Goal: Use online tool/utility: Utilize a website feature to perform a specific function

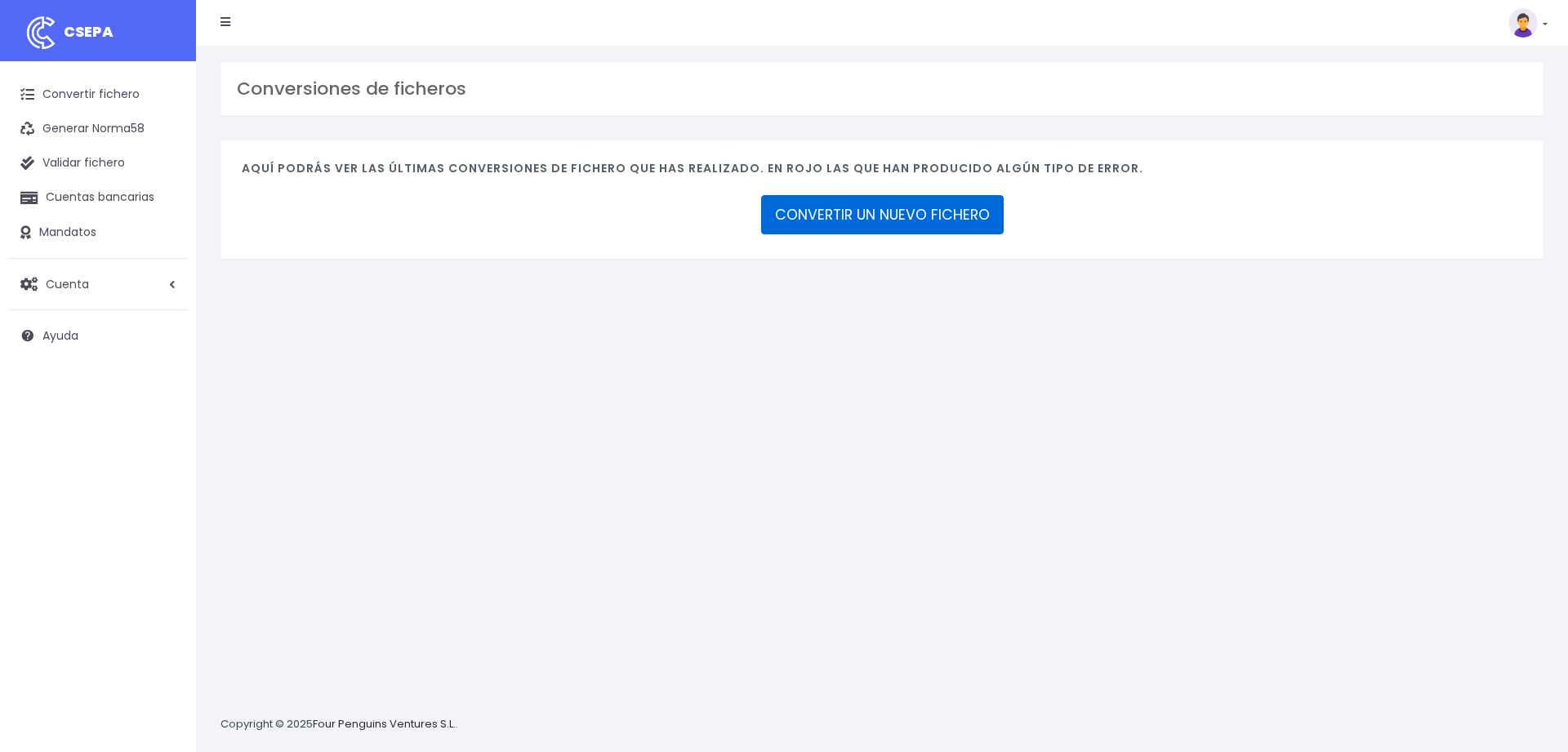
click at [821, 222] on link "CONVERTIR UN NUEVO FICHERO" at bounding box center [882, 214] width 242 height 39
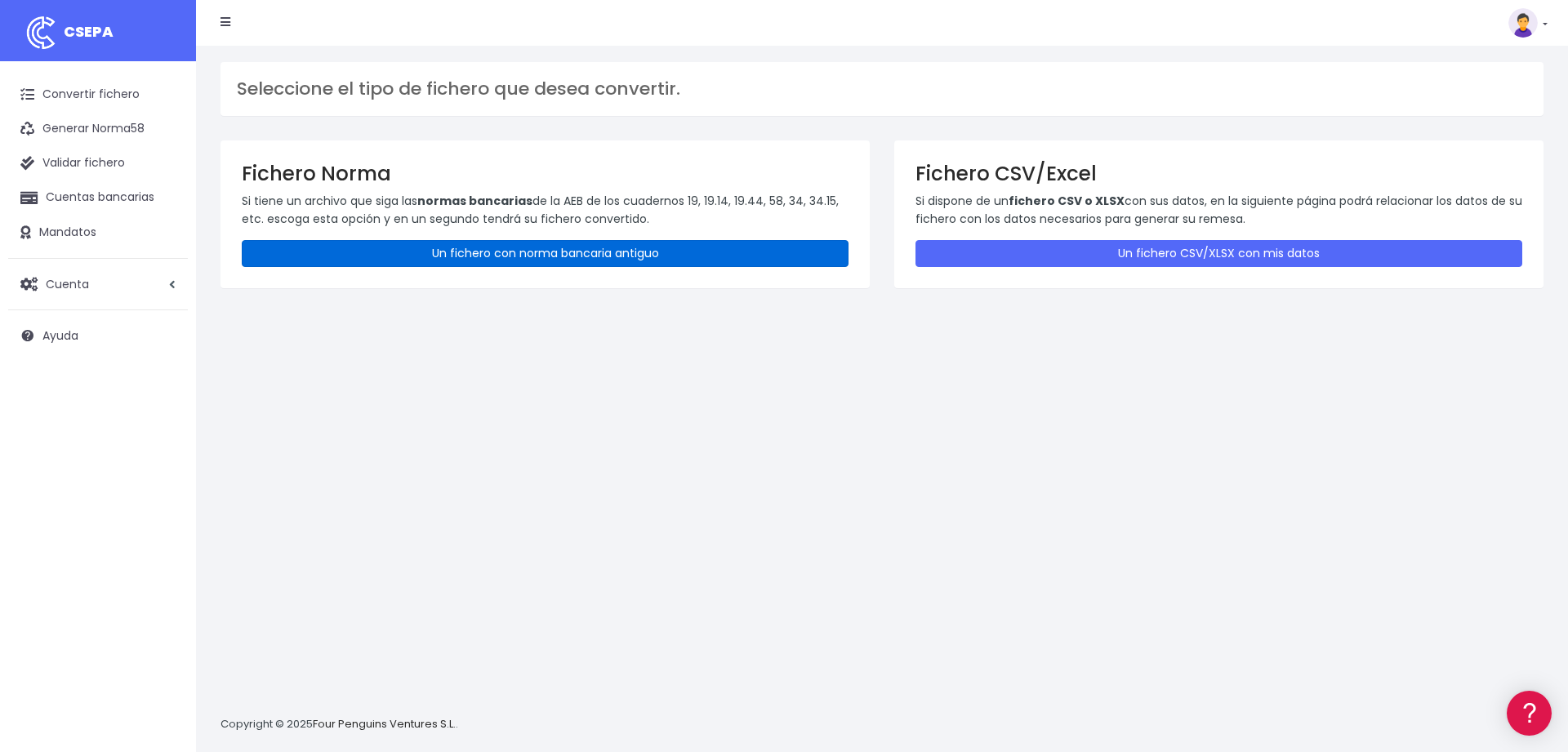
click at [490, 241] on link "Un fichero con norma bancaria antiguo" at bounding box center [545, 254] width 607 height 27
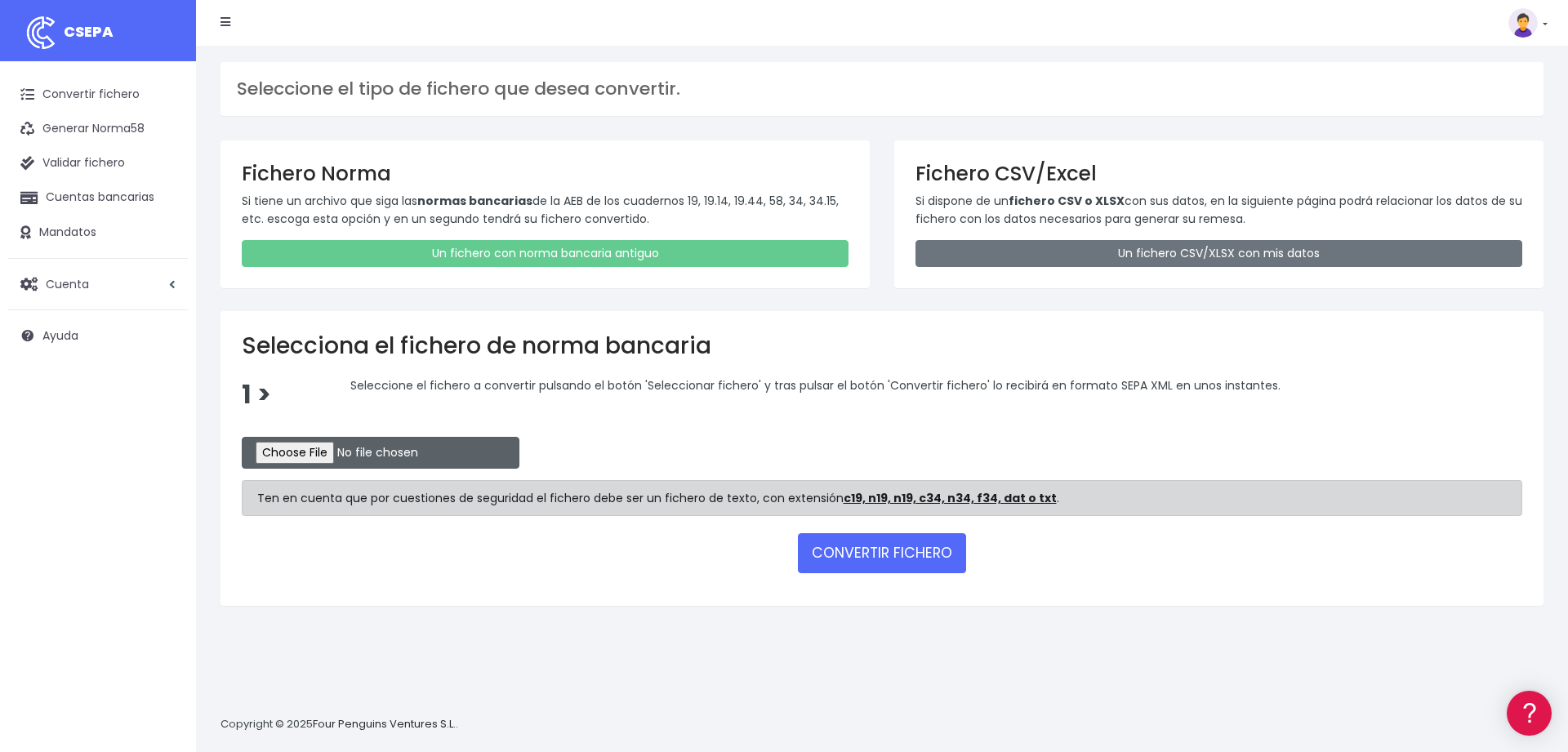
click at [300, 452] on input "file" at bounding box center [380, 453] width 278 height 31
type input "C:\fakepath\brandpostsabadell15082025.xml"
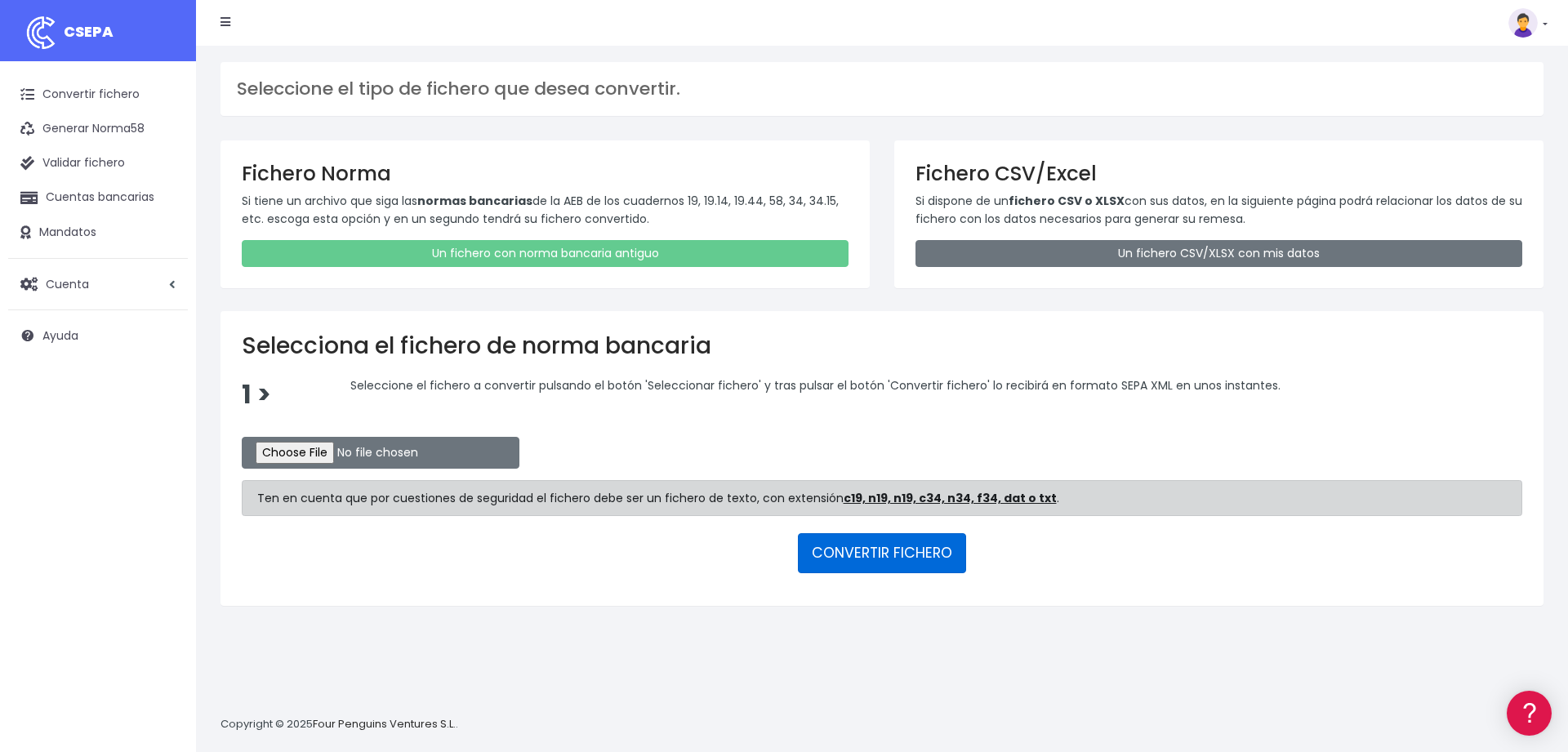
click at [858, 547] on button "CONVERTIR FICHERO" at bounding box center [882, 553] width 168 height 39
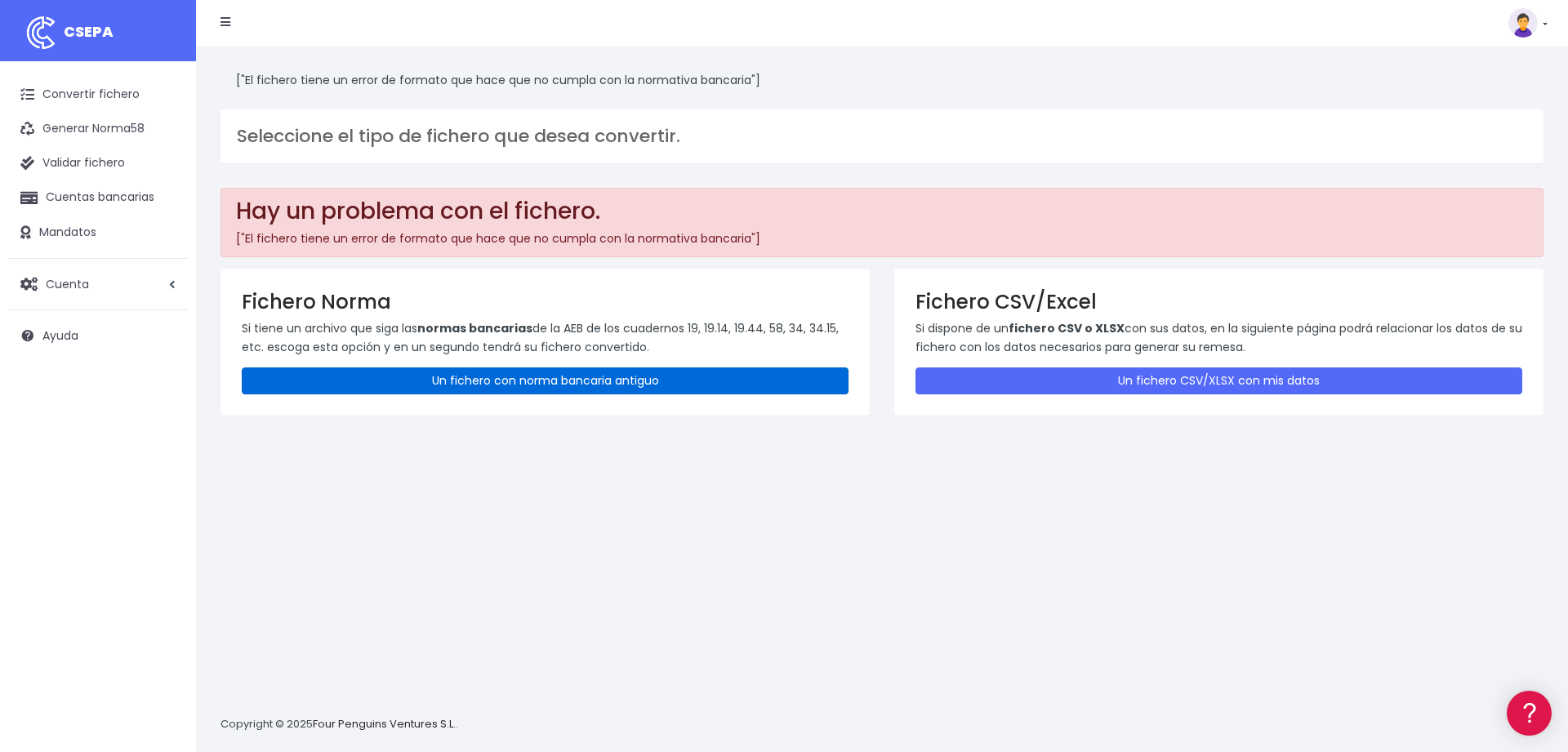
click at [505, 384] on link "Un fichero con norma bancaria antiguo" at bounding box center [545, 380] width 607 height 27
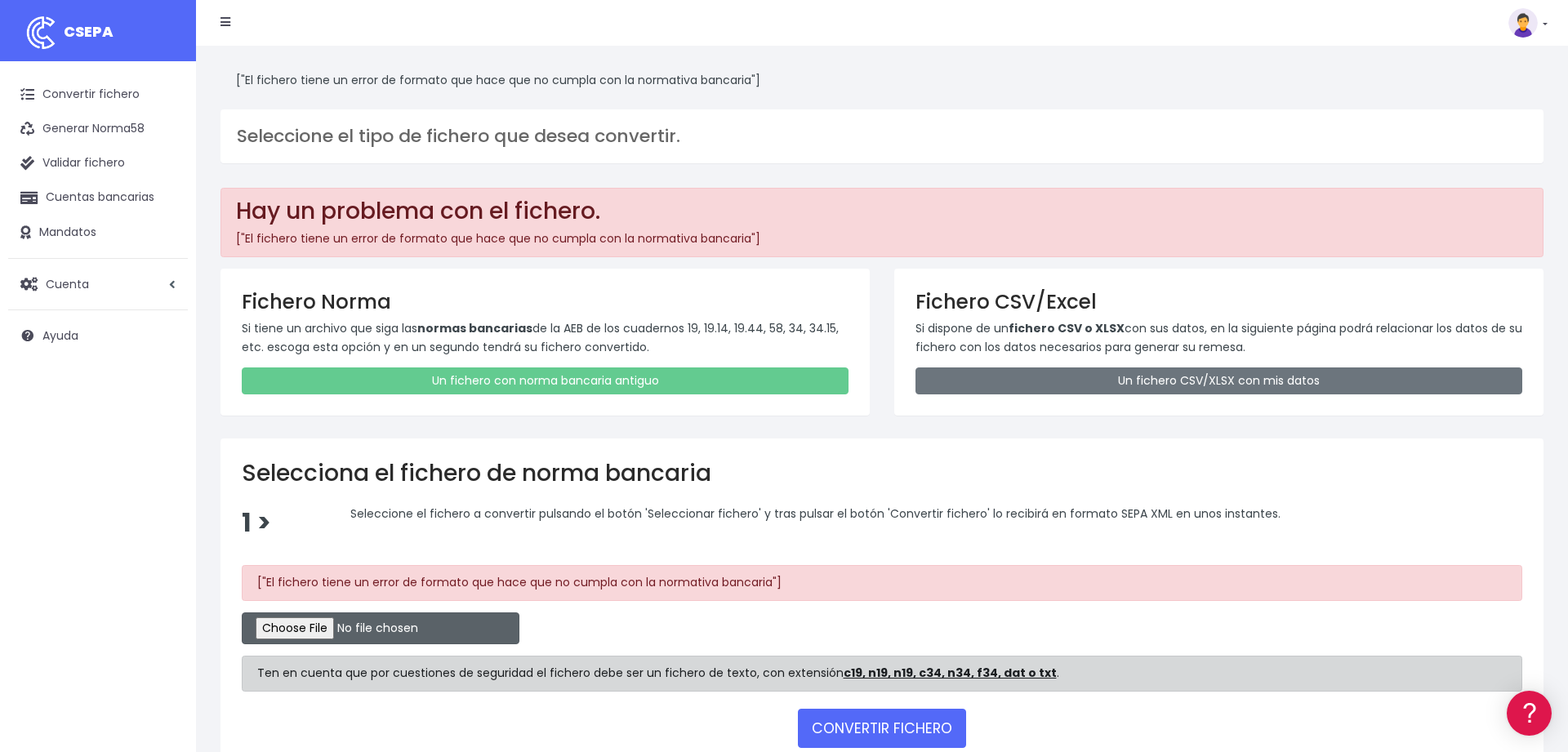
click at [293, 625] on input "file" at bounding box center [380, 629] width 278 height 31
type input "C:\fakepath\brandpostsabadell15082025.c19"
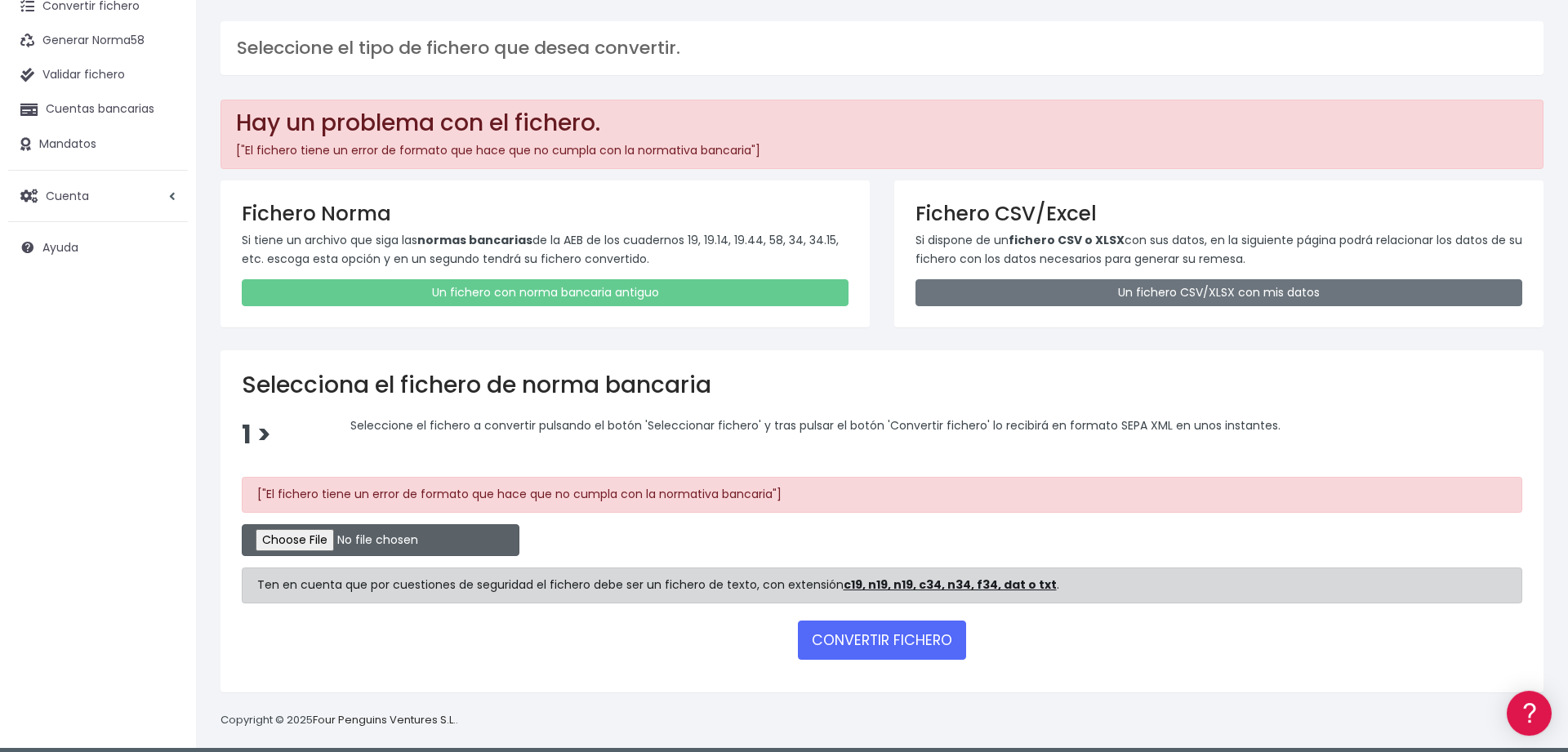
scroll to position [96, 0]
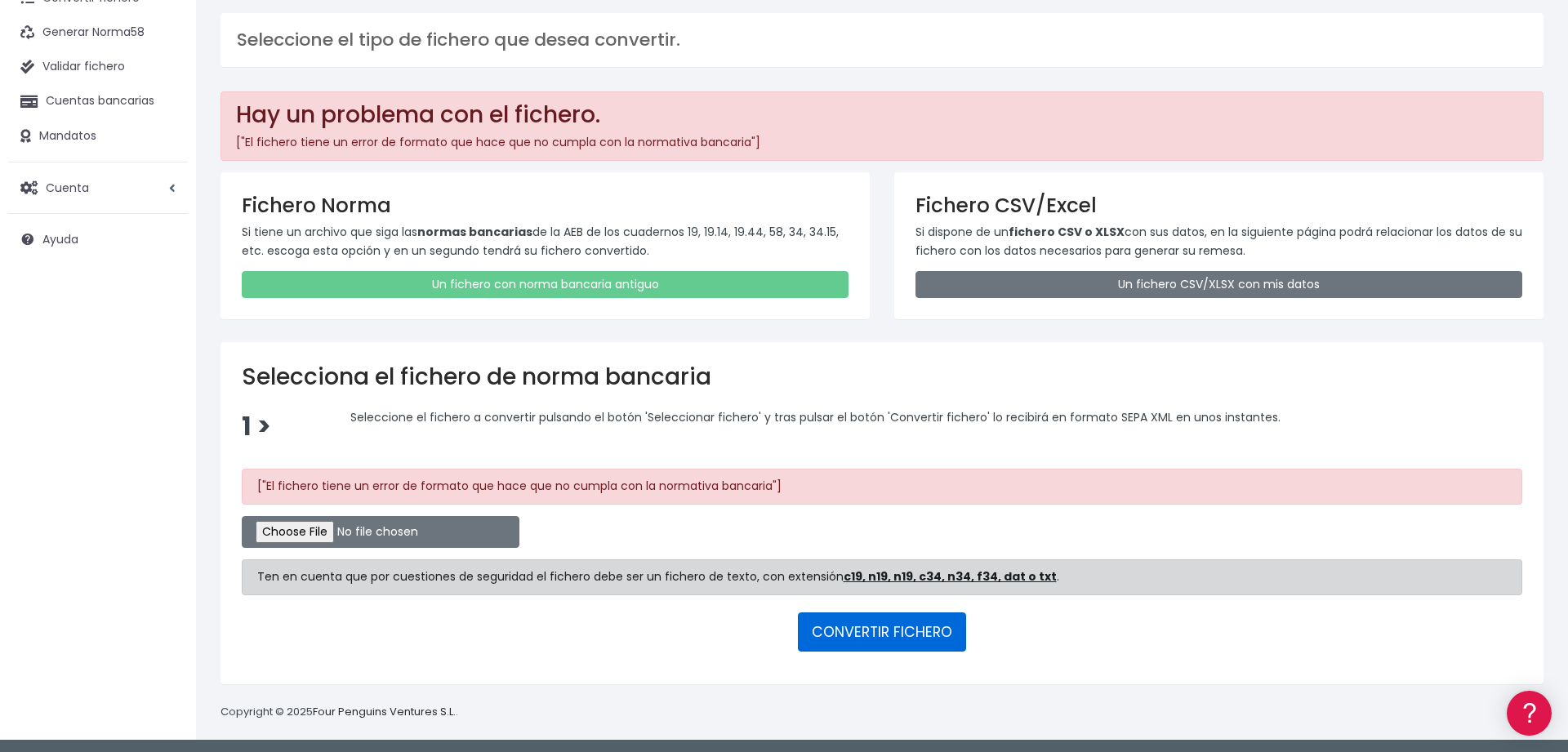
click at [944, 634] on button "CONVERTIR FICHERO" at bounding box center [882, 632] width 168 height 39
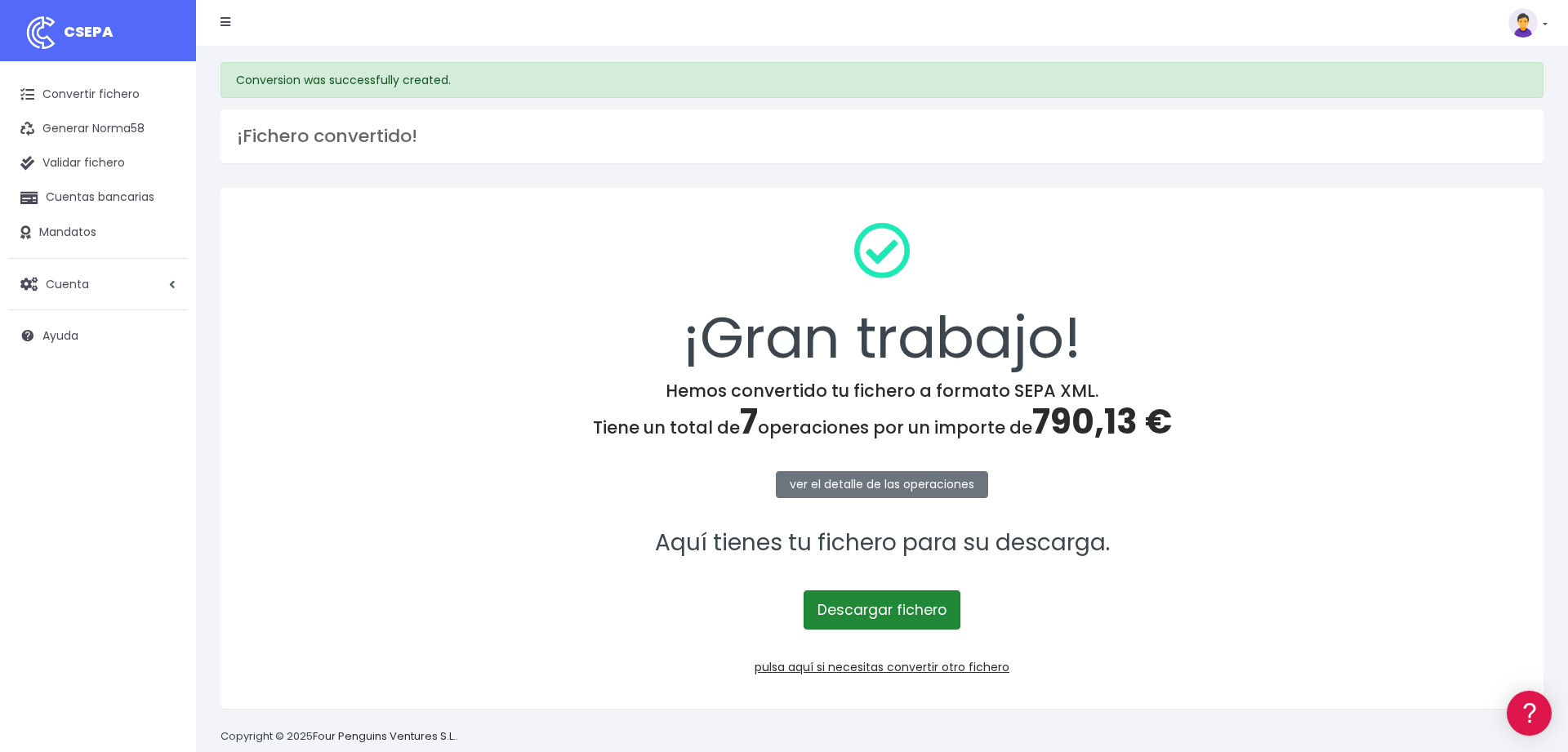
click at [878, 611] on link "Descargar fichero" at bounding box center [882, 609] width 157 height 39
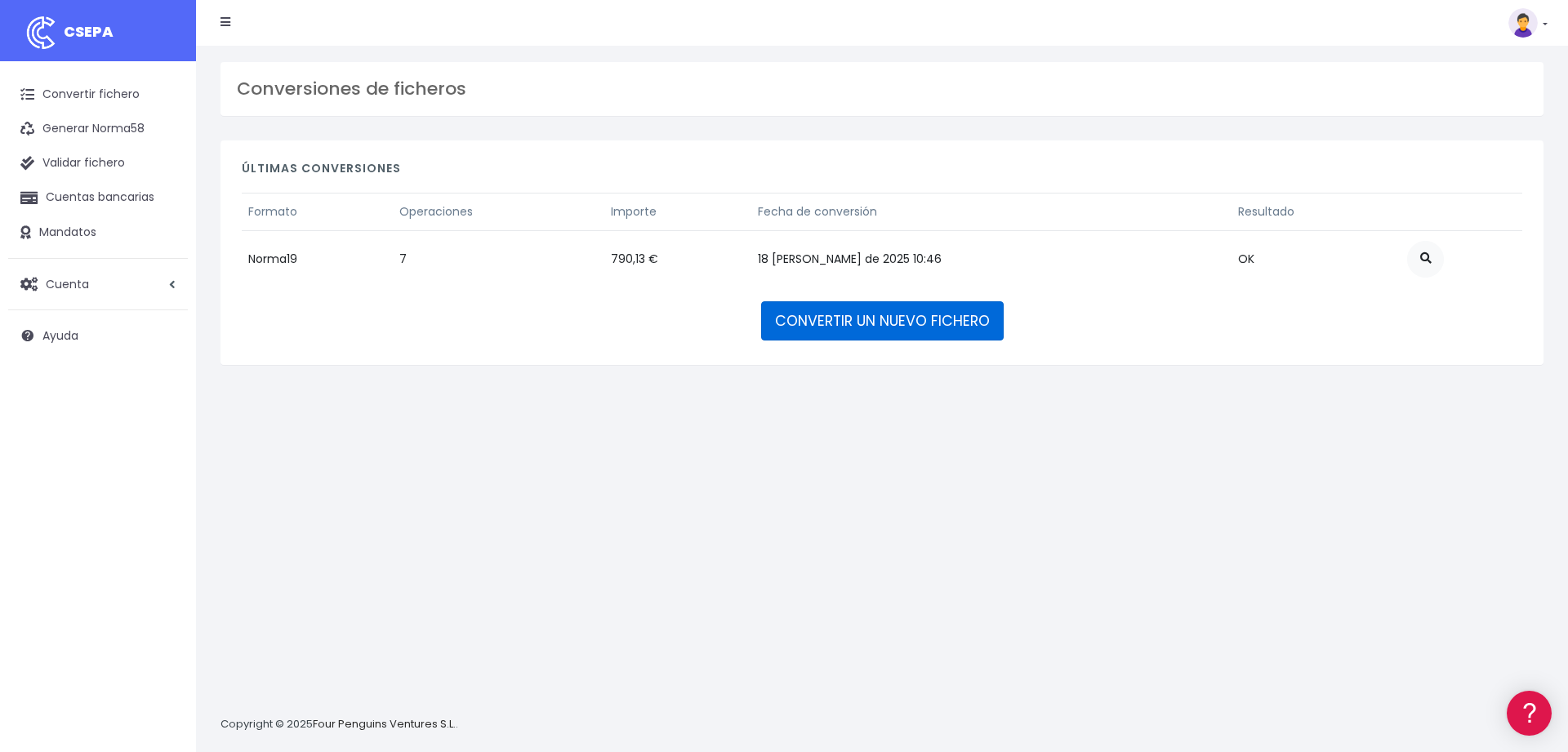
click at [833, 319] on link "CONVERTIR UN NUEVO FICHERO" at bounding box center [882, 321] width 242 height 39
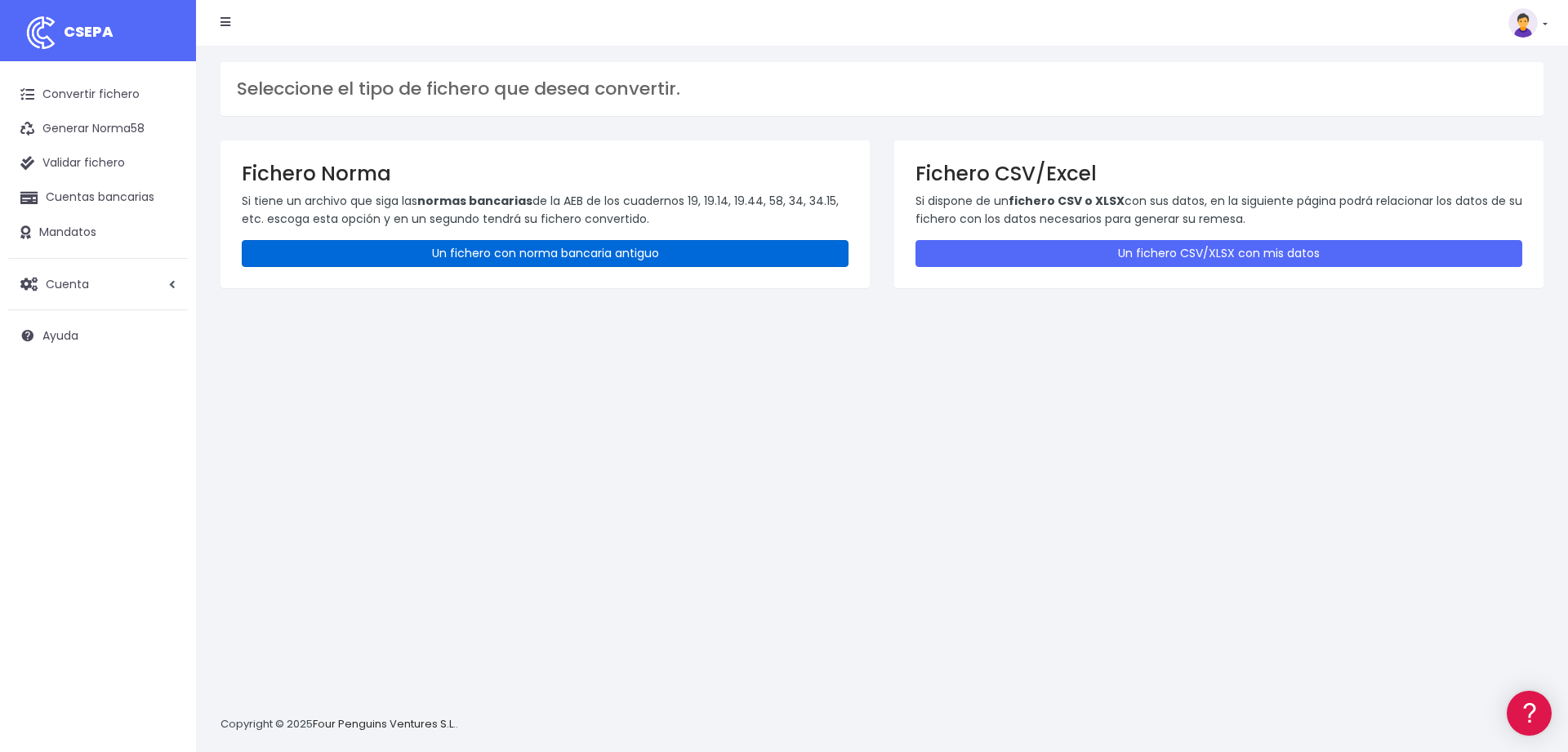
click at [512, 251] on link "Un fichero con norma bancaria antiguo" at bounding box center [545, 254] width 607 height 27
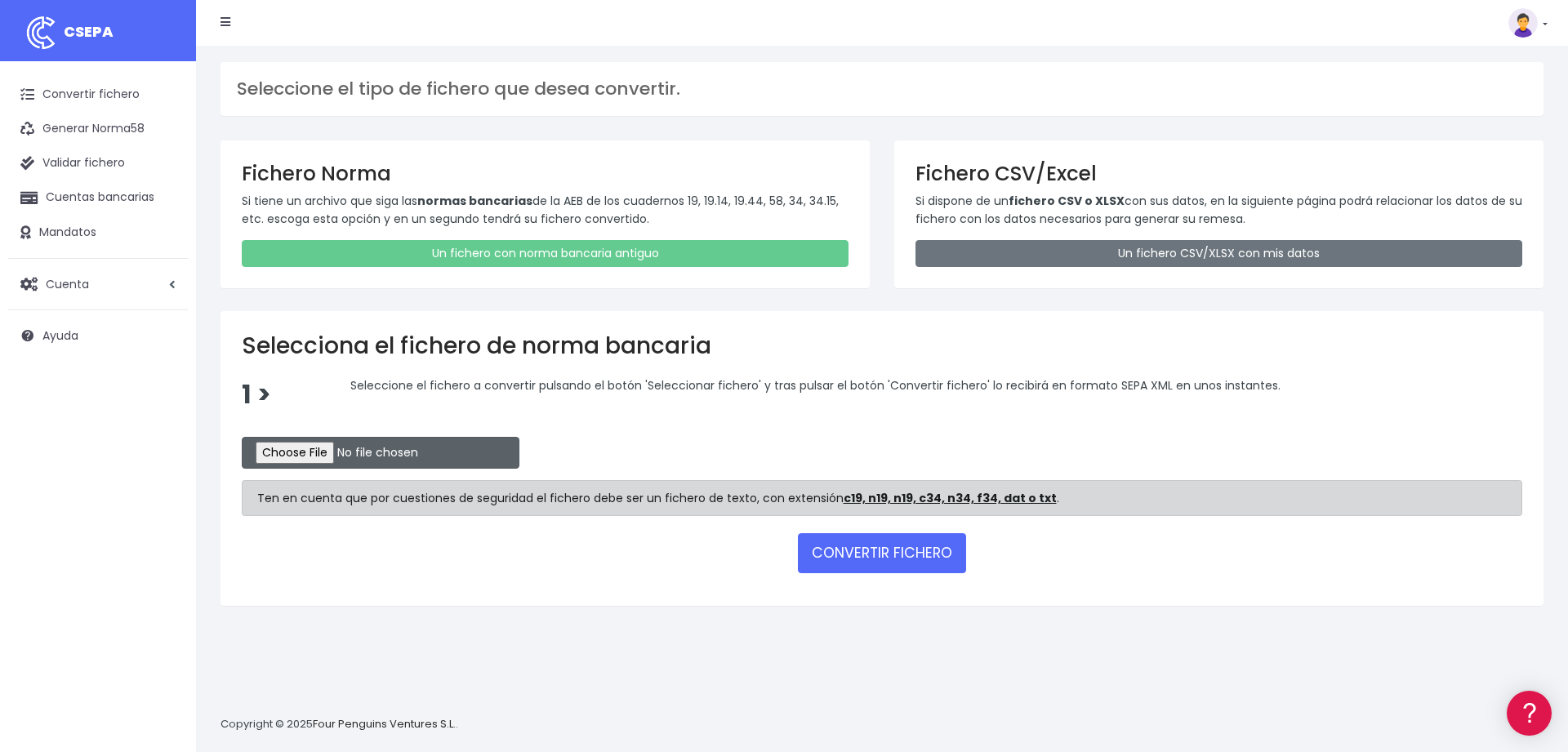
click at [296, 440] on input "file" at bounding box center [380, 453] width 278 height 31
type input "C:\fakepath\ibepartnersabadell15082025.c19"
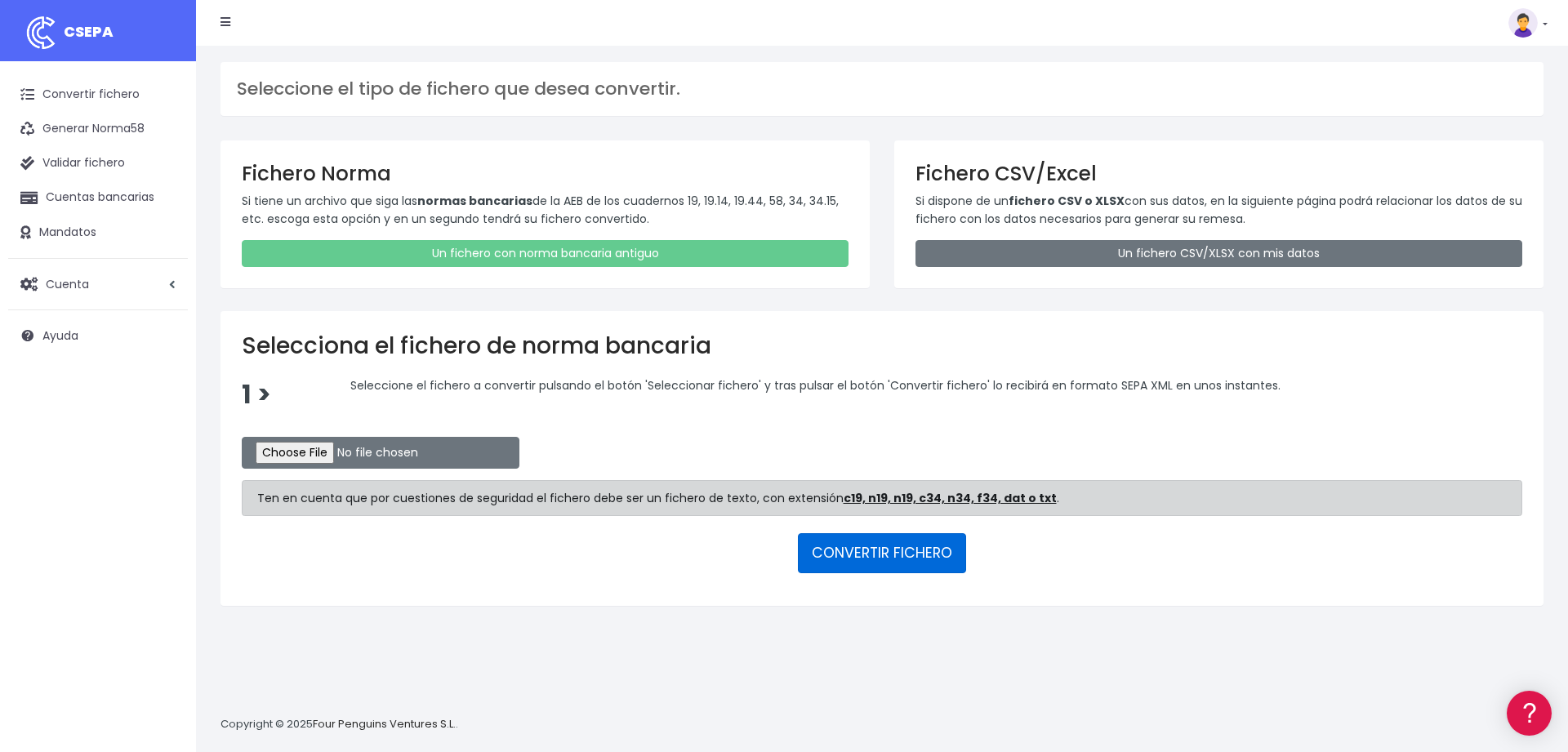
click at [872, 540] on button "CONVERTIR FICHERO" at bounding box center [882, 553] width 168 height 39
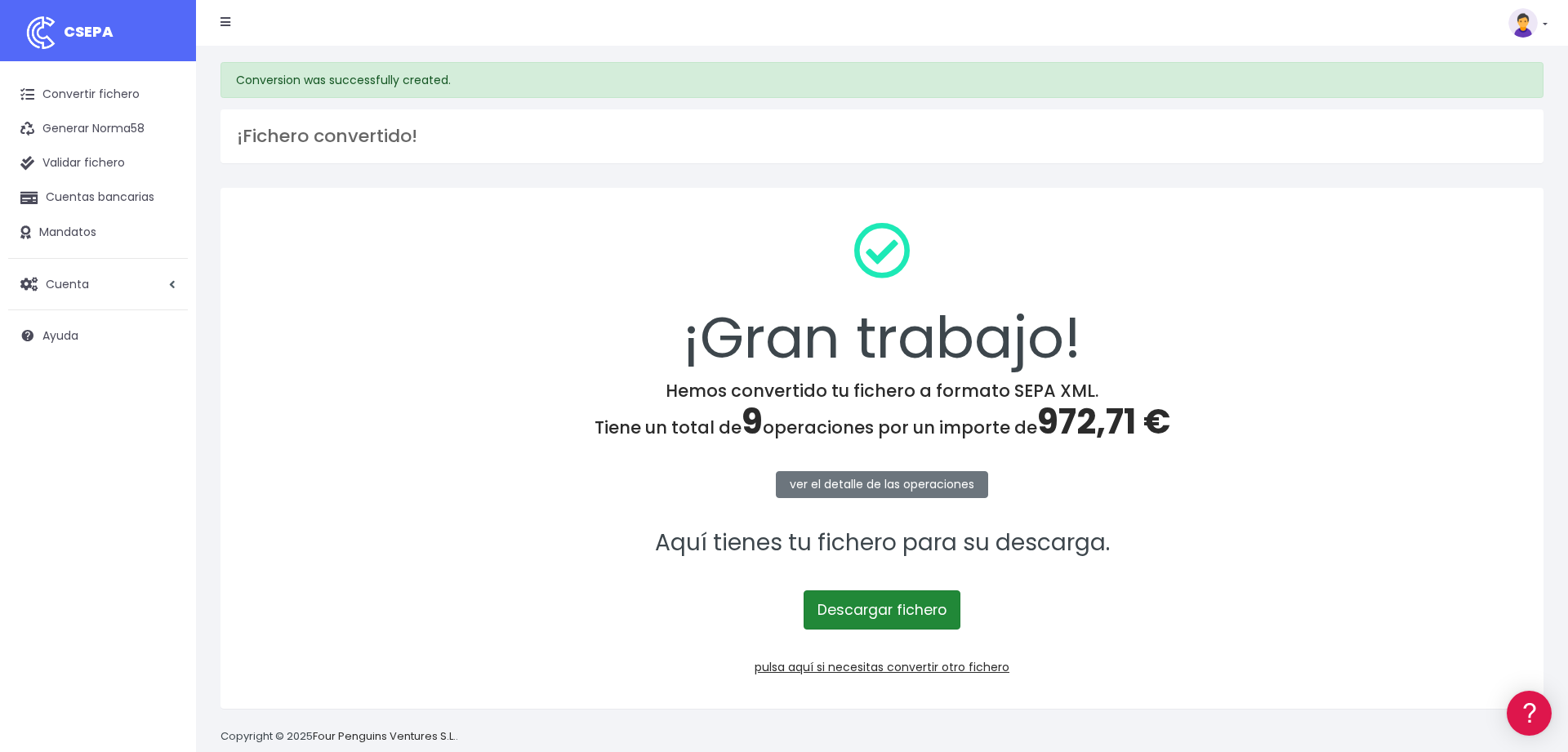
click at [867, 610] on link "Descargar fichero" at bounding box center [882, 609] width 157 height 39
